Goal: Navigation & Orientation: Find specific page/section

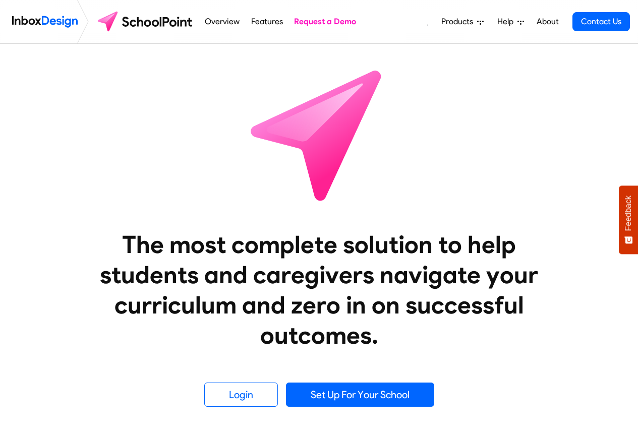
click at [482, 20] on icon at bounding box center [480, 22] width 7 height 7
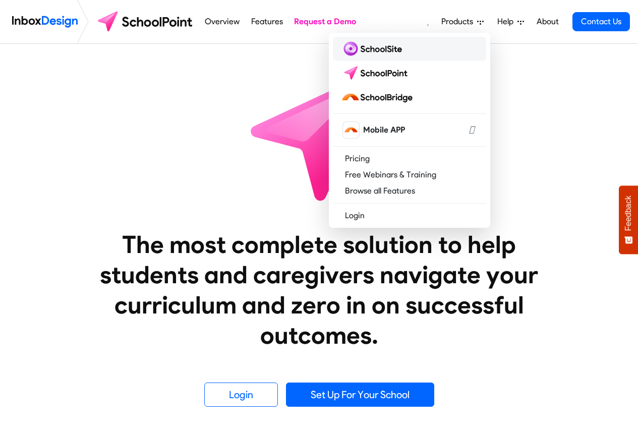
click at [369, 47] on img at bounding box center [373, 49] width 65 height 16
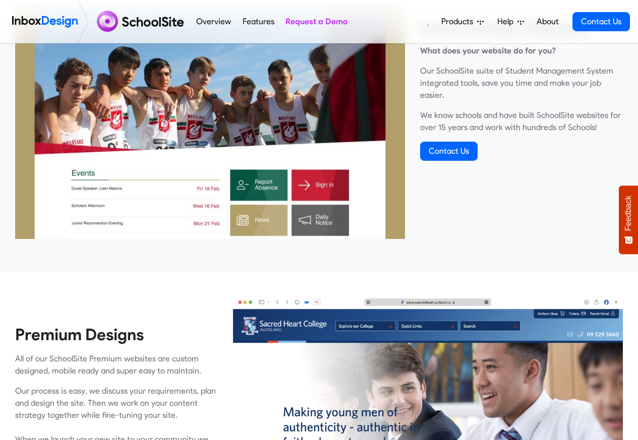
scroll to position [424, 0]
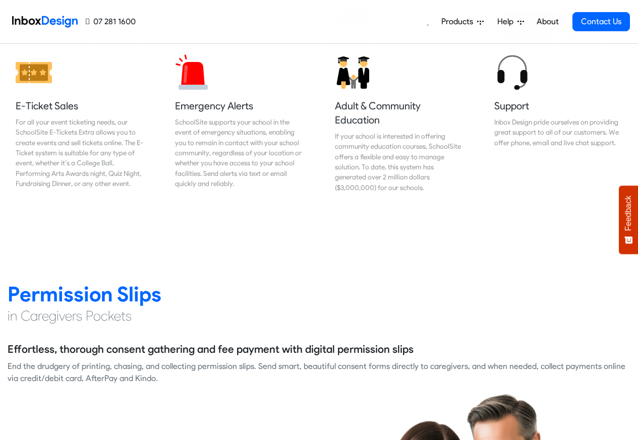
scroll to position [1212, 0]
